Goal: Information Seeking & Learning: Learn about a topic

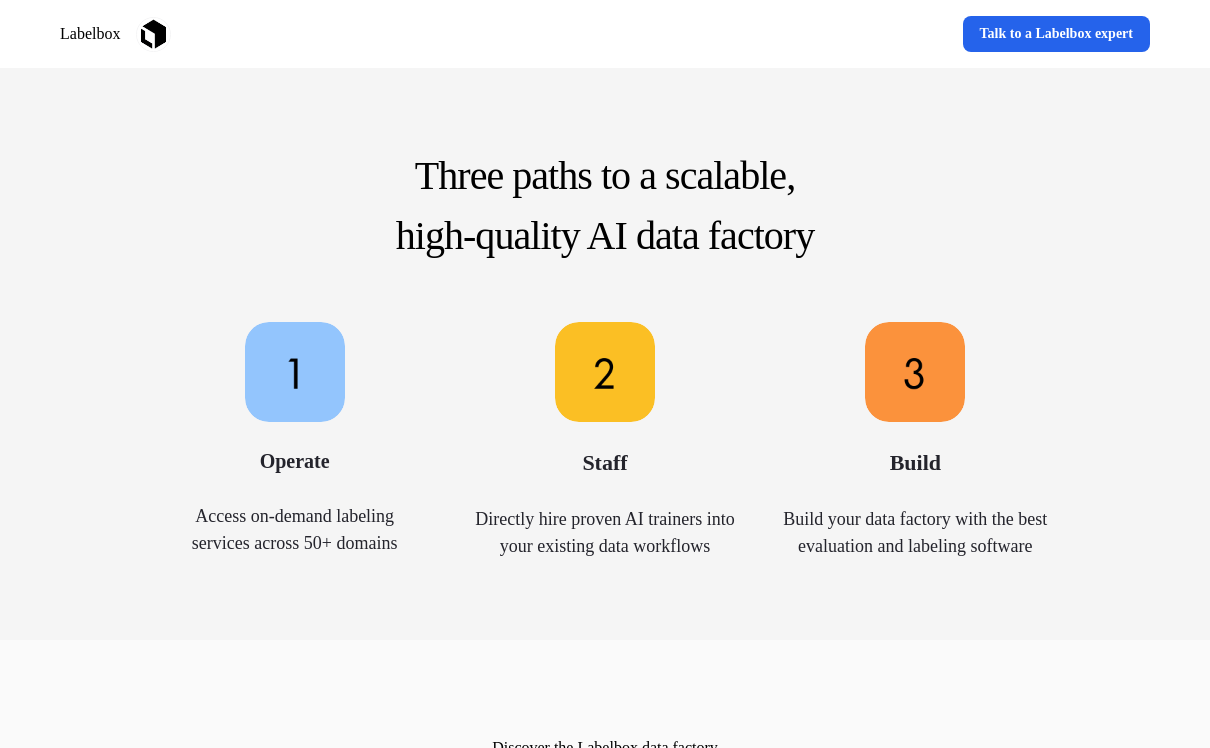
scroll to position [785, 0]
click at [1087, 423] on div "Three paths to a scalable, high-quality AI data factory Operate Access on-deman…" at bounding box center [605, 352] width 1210 height 574
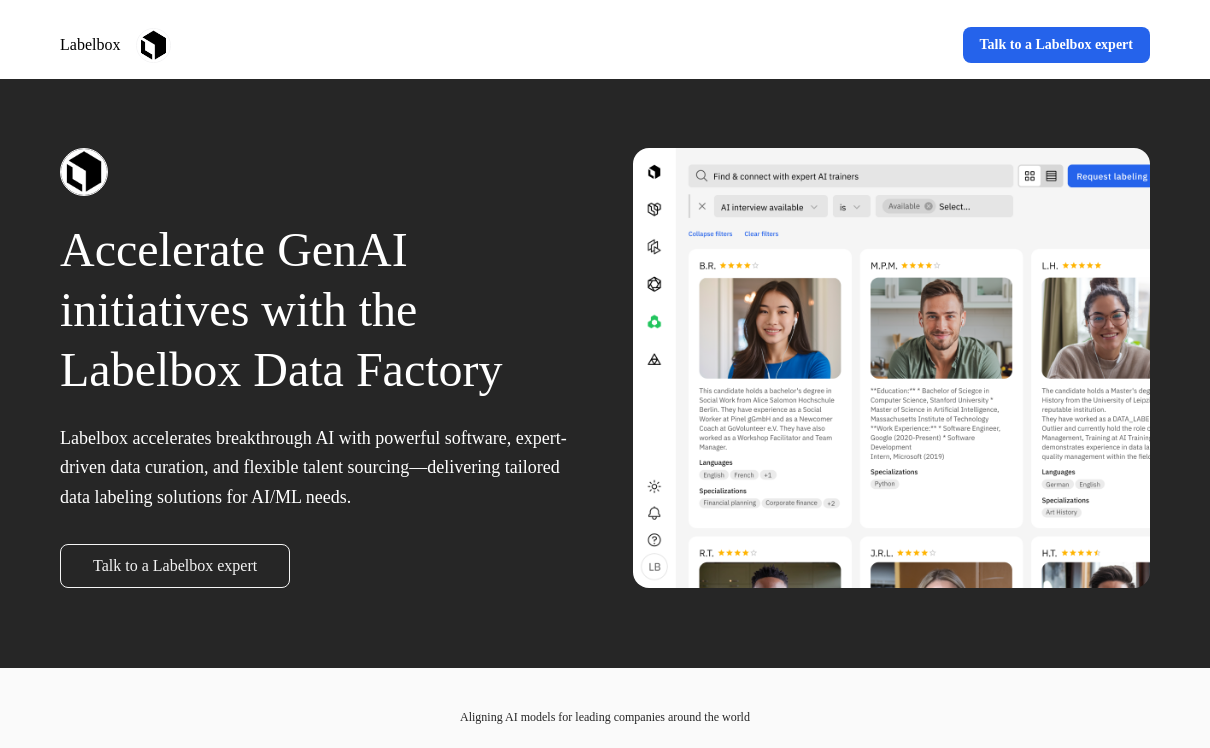
scroll to position [0, 0]
